Goal: Check status: Check status

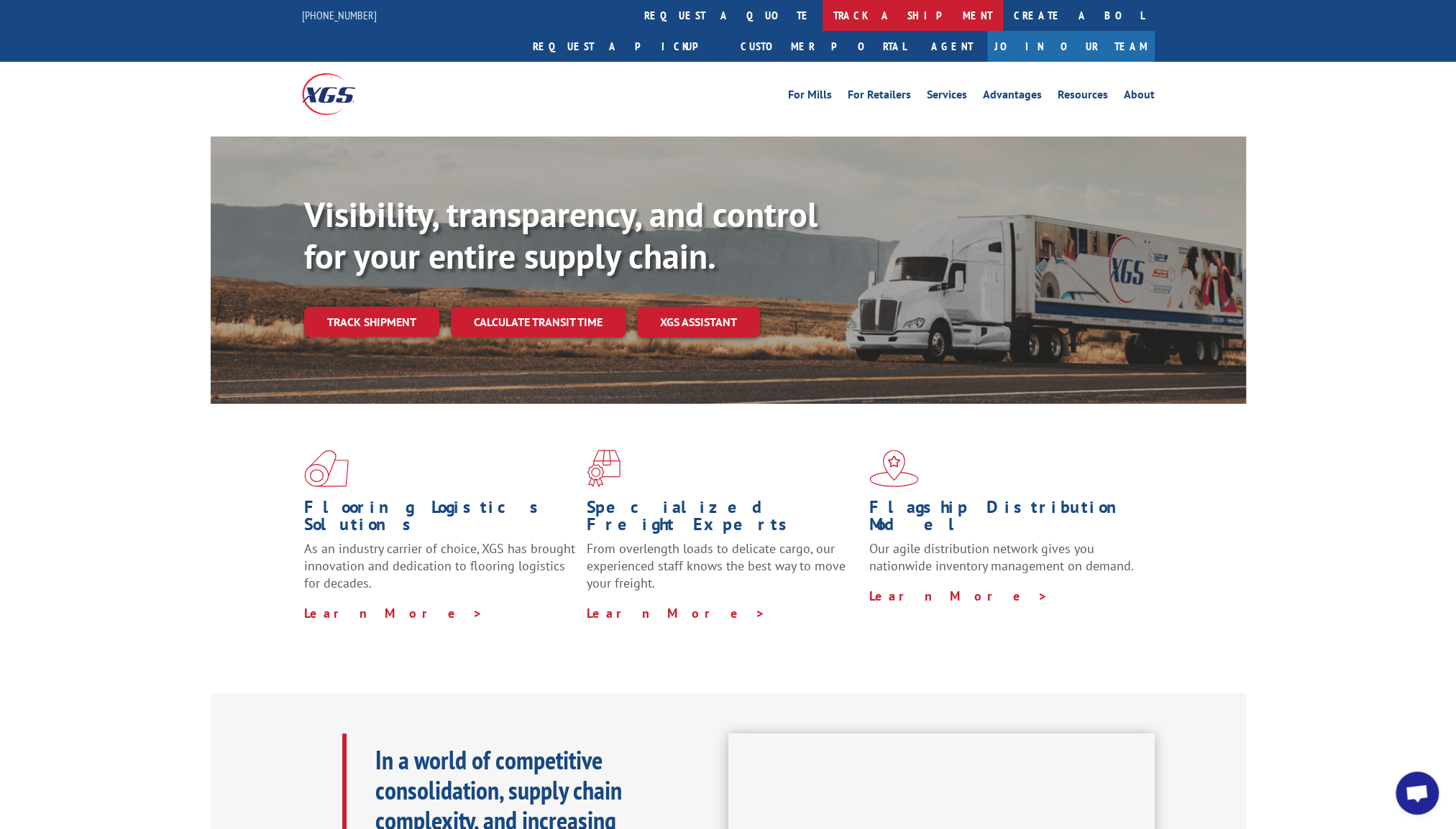
click at [823, 14] on link "track a shipment" at bounding box center [913, 15] width 180 height 31
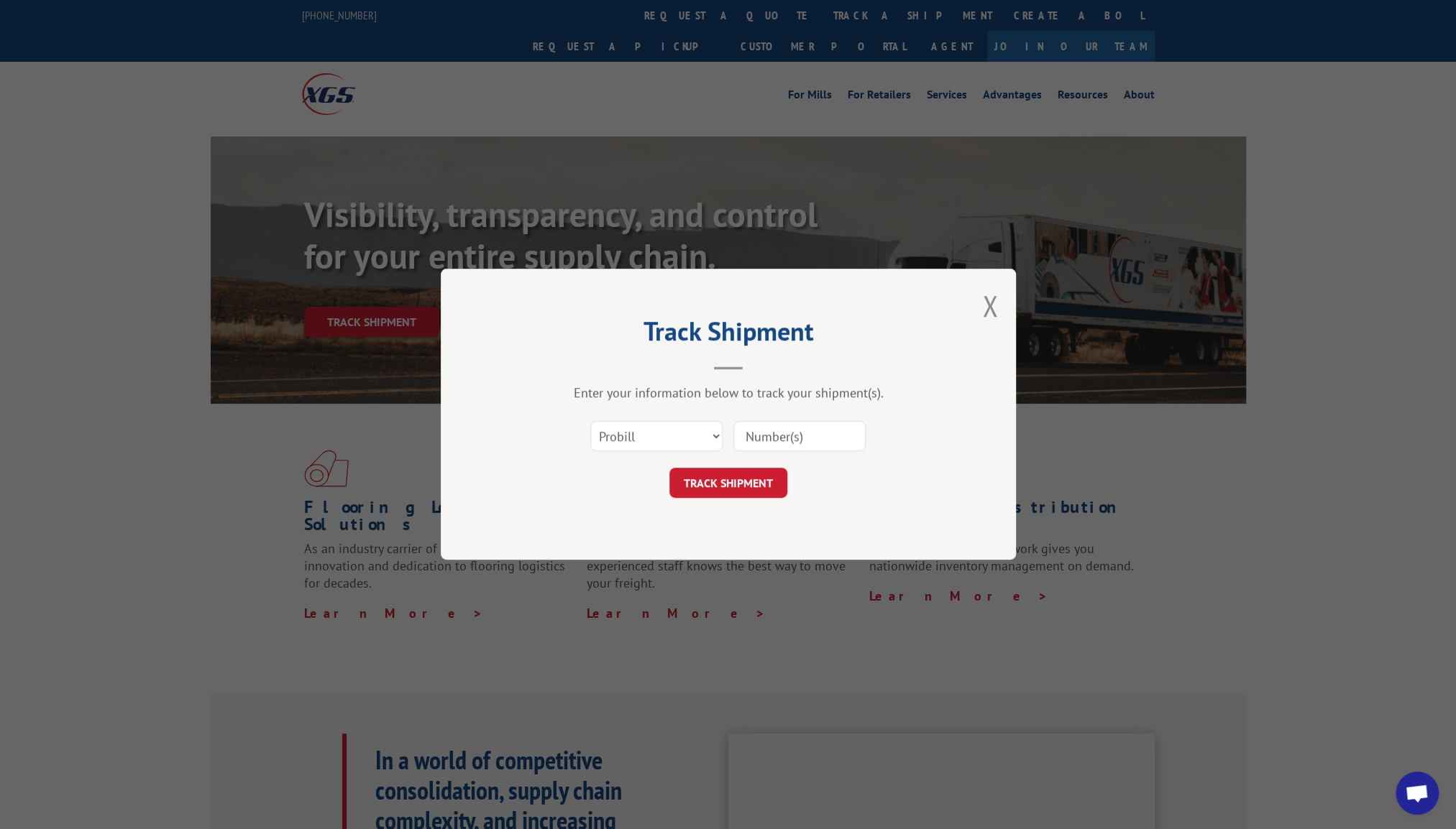
click at [788, 436] on input at bounding box center [800, 437] width 132 height 31
click at [741, 488] on button "TRACK SHIPMENT" at bounding box center [728, 484] width 118 height 31
click at [838, 437] on input at bounding box center [800, 437] width 132 height 31
type input "12868977"
click at [738, 476] on button "TRACK SHIPMENT" at bounding box center [728, 484] width 118 height 31
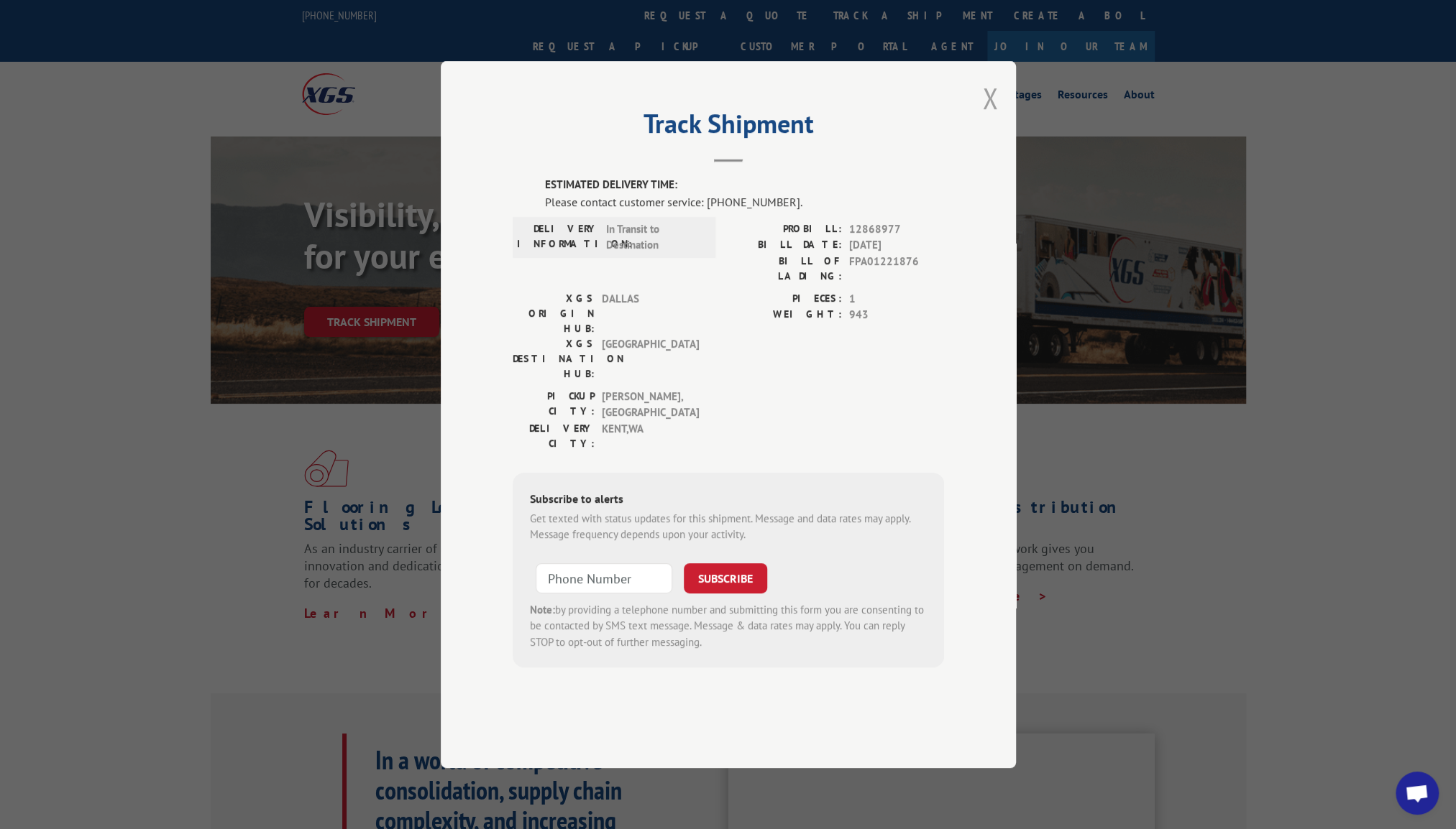
click at [992, 117] on button "Close modal" at bounding box center [990, 98] width 16 height 38
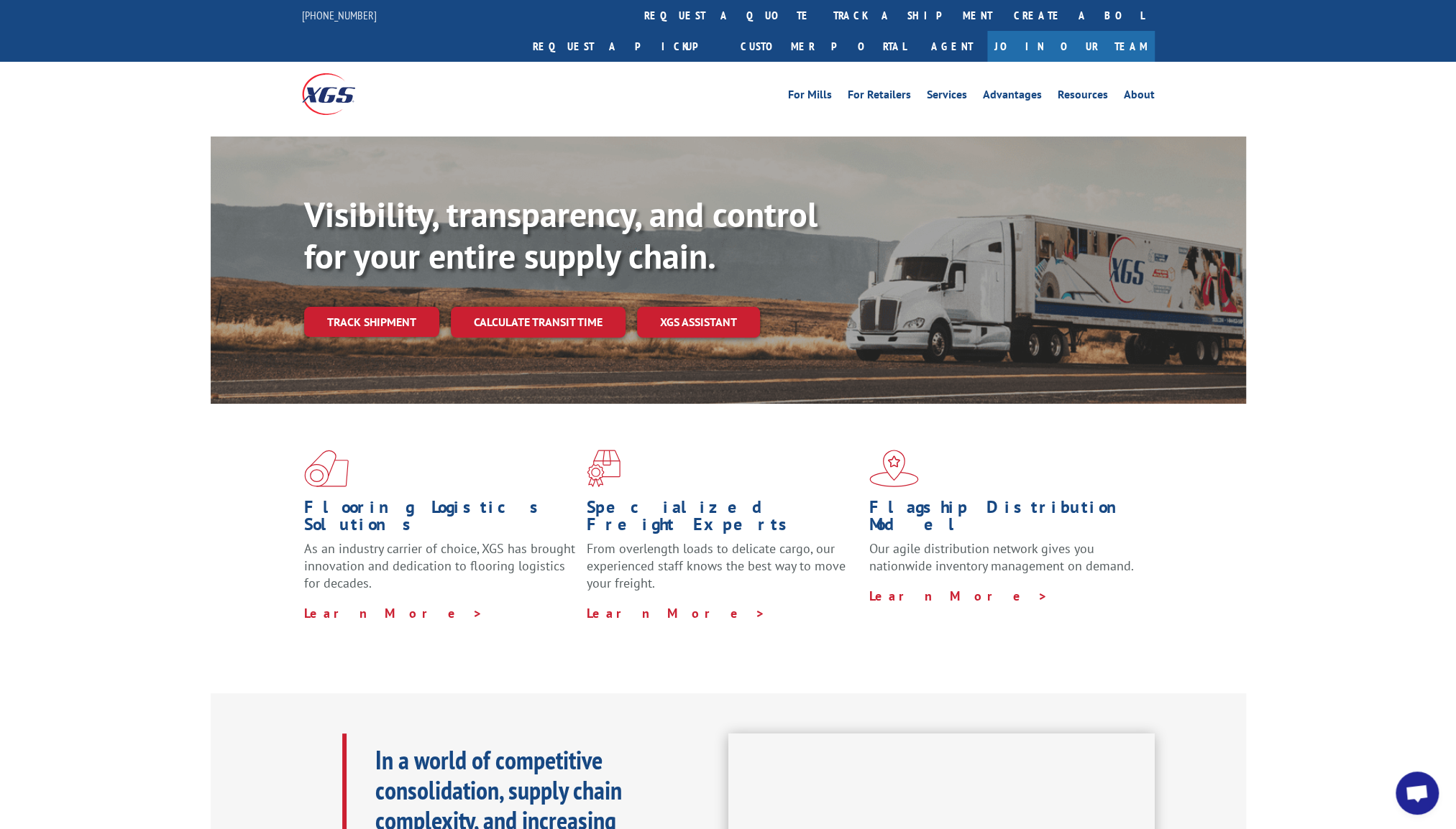
click at [1391, 147] on div "Visibility, transparency, and control for your entire supply chain. Track shipm…" at bounding box center [728, 284] width 1456 height 296
